Goal: Task Accomplishment & Management: Manage account settings

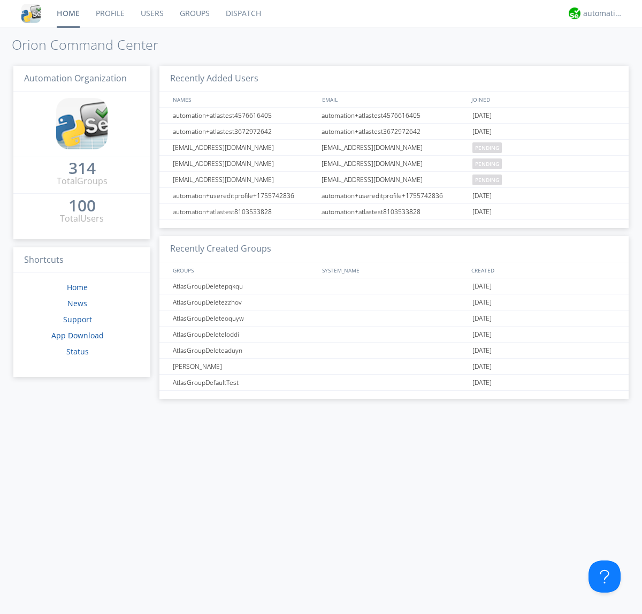
click at [194, 13] on link "Groups" at bounding box center [195, 13] width 46 height 27
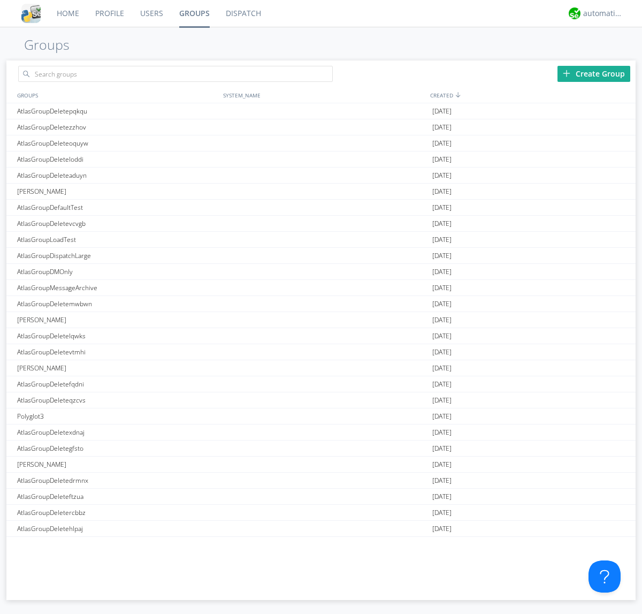
click at [594, 73] on div "Create Group" at bounding box center [593, 74] width 73 height 16
click at [194, 13] on link "Groups" at bounding box center [194, 13] width 47 height 27
type input "AtlasGroupDeletezzafu"
click at [151, 13] on link "Users" at bounding box center [151, 13] width 39 height 27
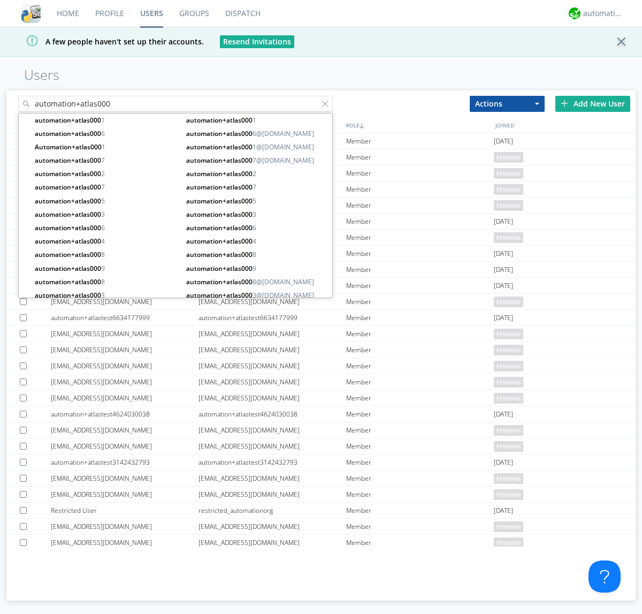
type input "automation+atlas000"
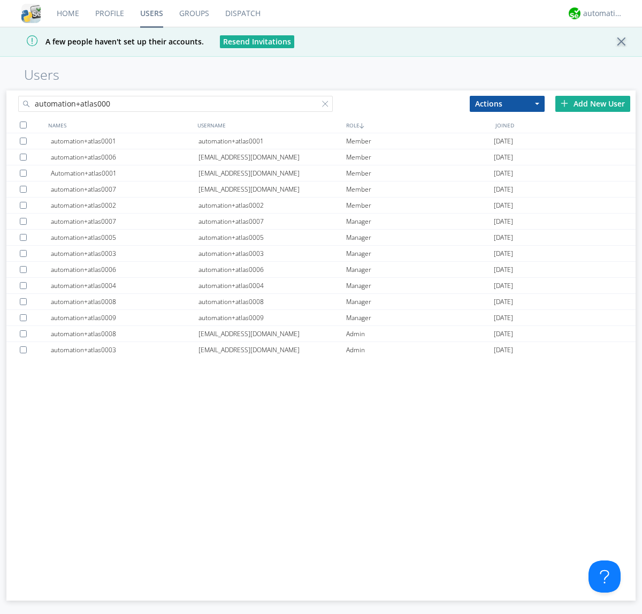
click at [23, 125] on div at bounding box center [23, 124] width 7 height 7
click at [507, 103] on button "Actions" at bounding box center [507, 104] width 75 height 16
click at [0, 0] on link "Add to Group" at bounding box center [0, 0] width 0 height 0
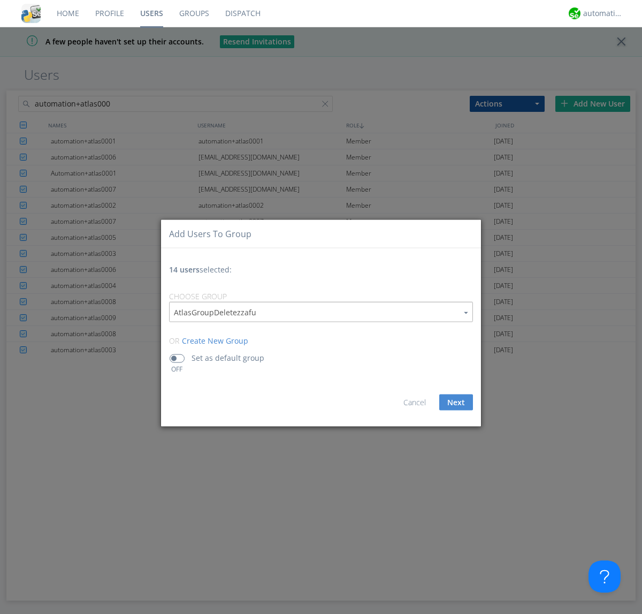
click at [456, 402] on button "Next" at bounding box center [456, 402] width 34 height 16
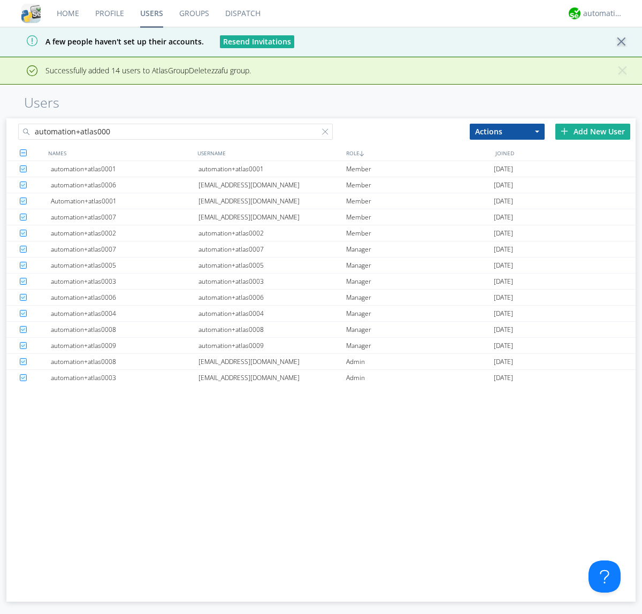
click at [194, 13] on link "Groups" at bounding box center [194, 13] width 46 height 27
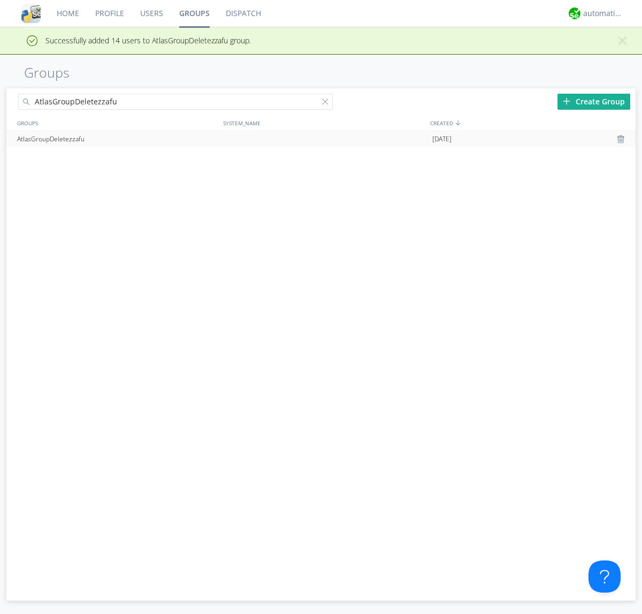
type input "AtlasGroupDeletezzafu"
click at [622, 139] on div at bounding box center [622, 139] width 11 height 9
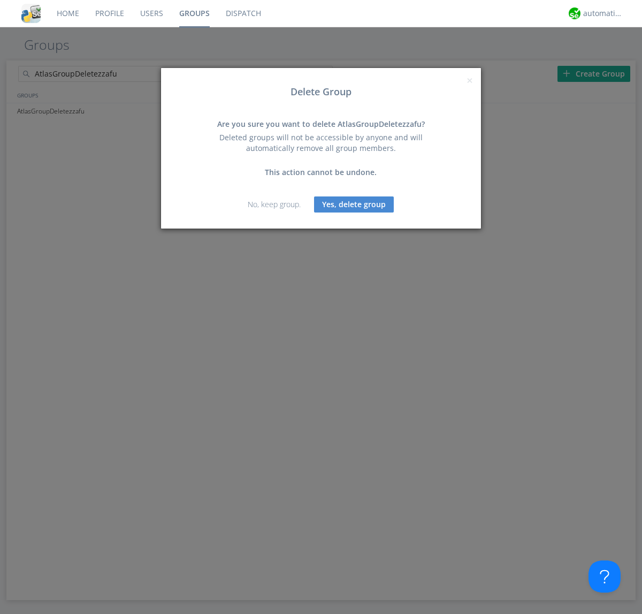
click at [354, 204] on button "Yes, delete group" at bounding box center [354, 204] width 80 height 16
